Goal: Information Seeking & Learning: Understand process/instructions

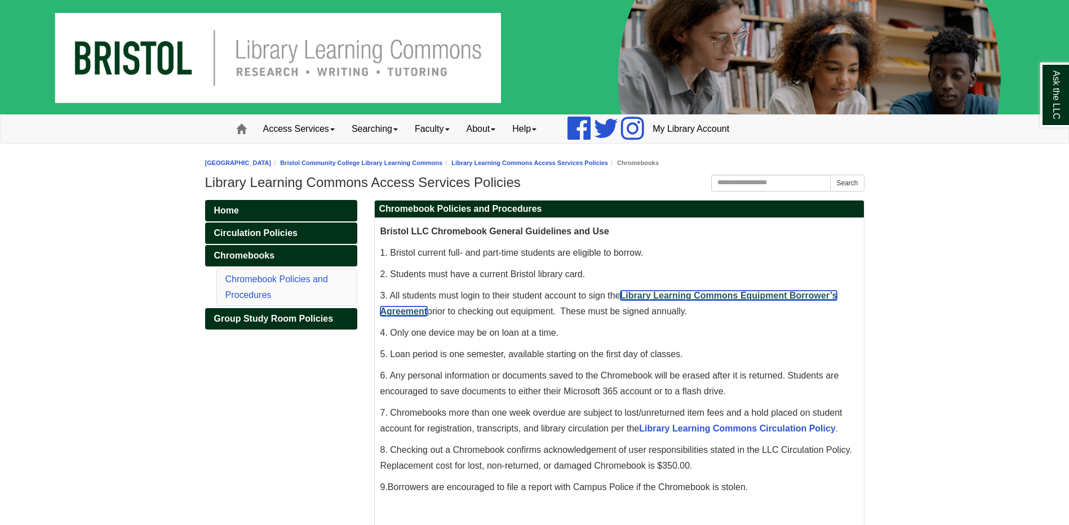
click at [738, 295] on link "Library Learning Commons Equipment Borrower’s Agreement" at bounding box center [608, 303] width 457 height 25
click at [707, 298] on link "Library Learning Commons Equipment Borrower’s Agreement" at bounding box center [608, 303] width 457 height 25
click at [703, 299] on link "Library Learning Commons Equipment Borrower’s Agreement" at bounding box center [608, 303] width 457 height 25
click at [733, 299] on link "Library Learning Commons Equipment Borrower’s Agreement" at bounding box center [608, 303] width 457 height 25
click at [747, 299] on link "Library Learning Commons Equipment Borrower’s Agreement" at bounding box center [608, 303] width 457 height 25
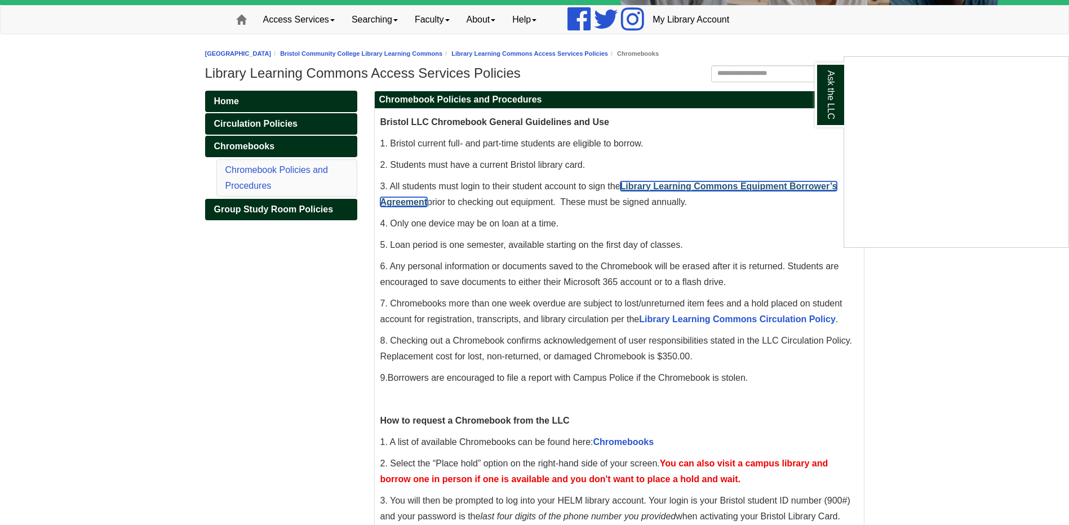
scroll to position [113, 0]
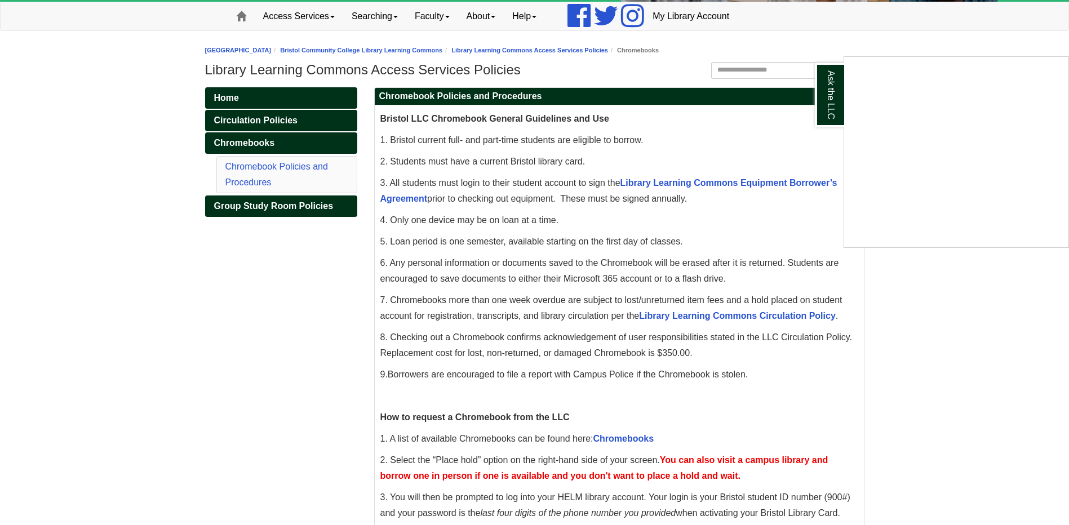
click at [681, 182] on div "Ask the LLC" at bounding box center [534, 262] width 1069 height 525
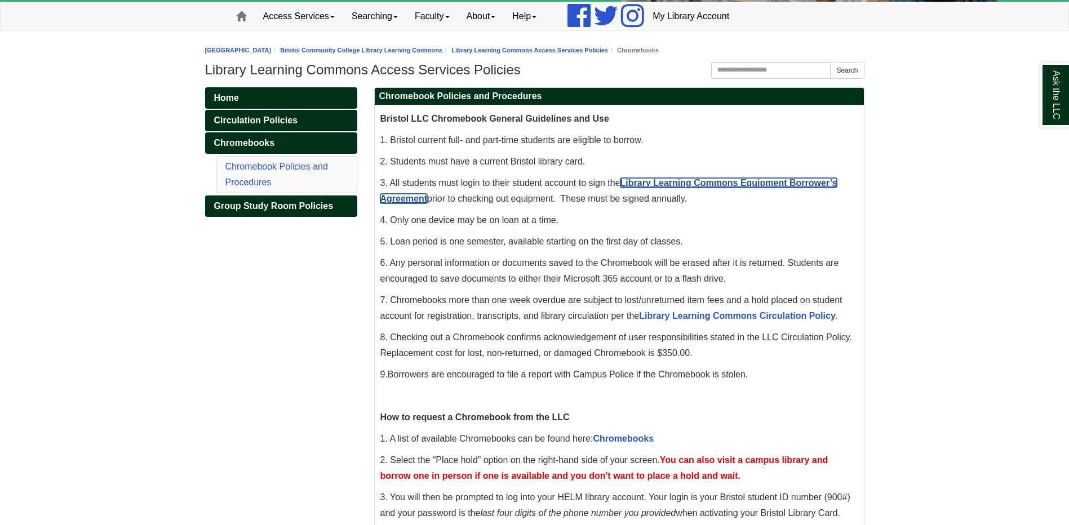
click at [698, 185] on link "Library Learning Commons Equipment Borrower’s Agreement" at bounding box center [608, 190] width 457 height 25
